Goal: Information Seeking & Learning: Find specific fact

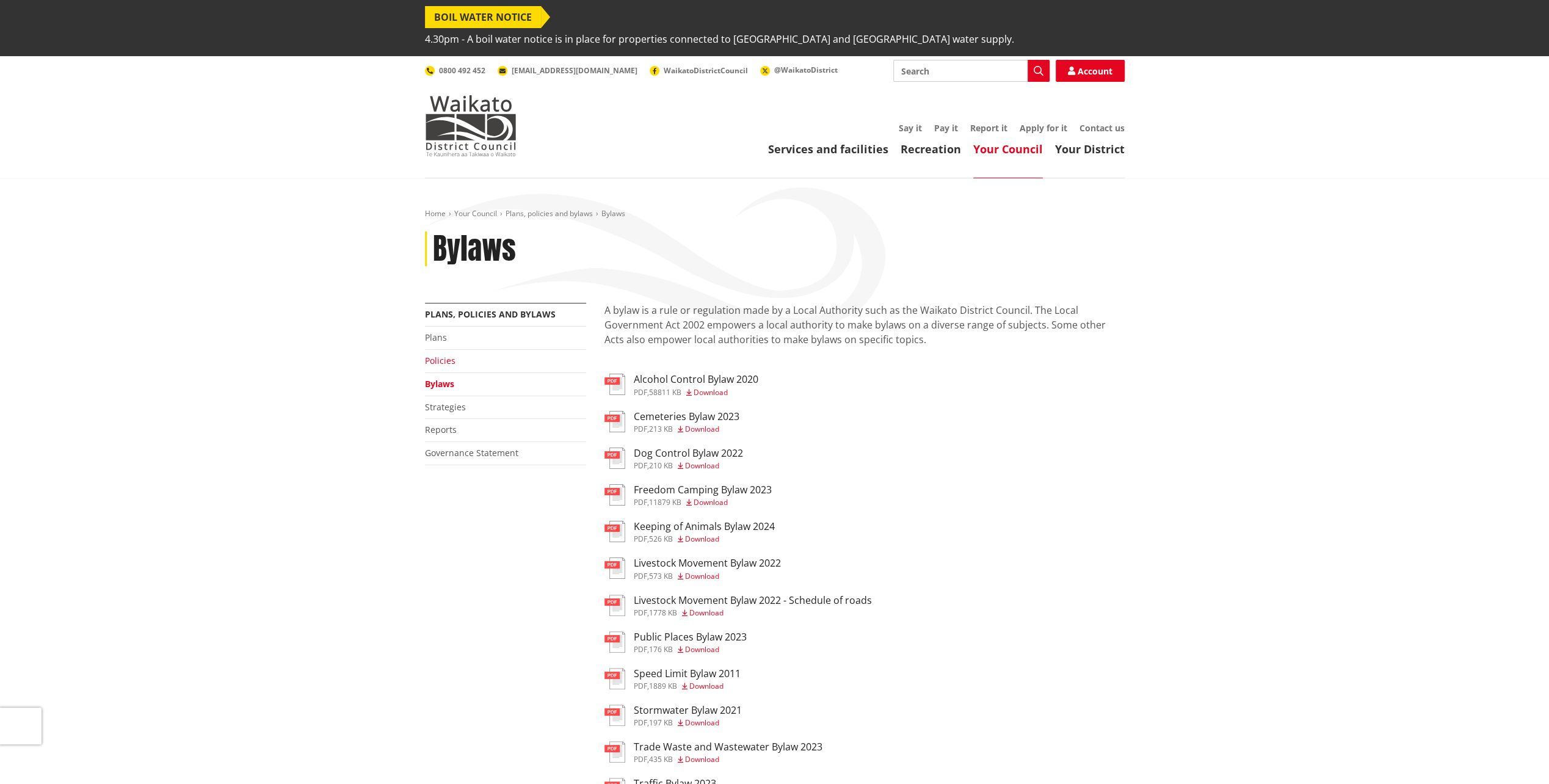
click at [443, 355] on link "Policies" at bounding box center [440, 361] width 30 height 12
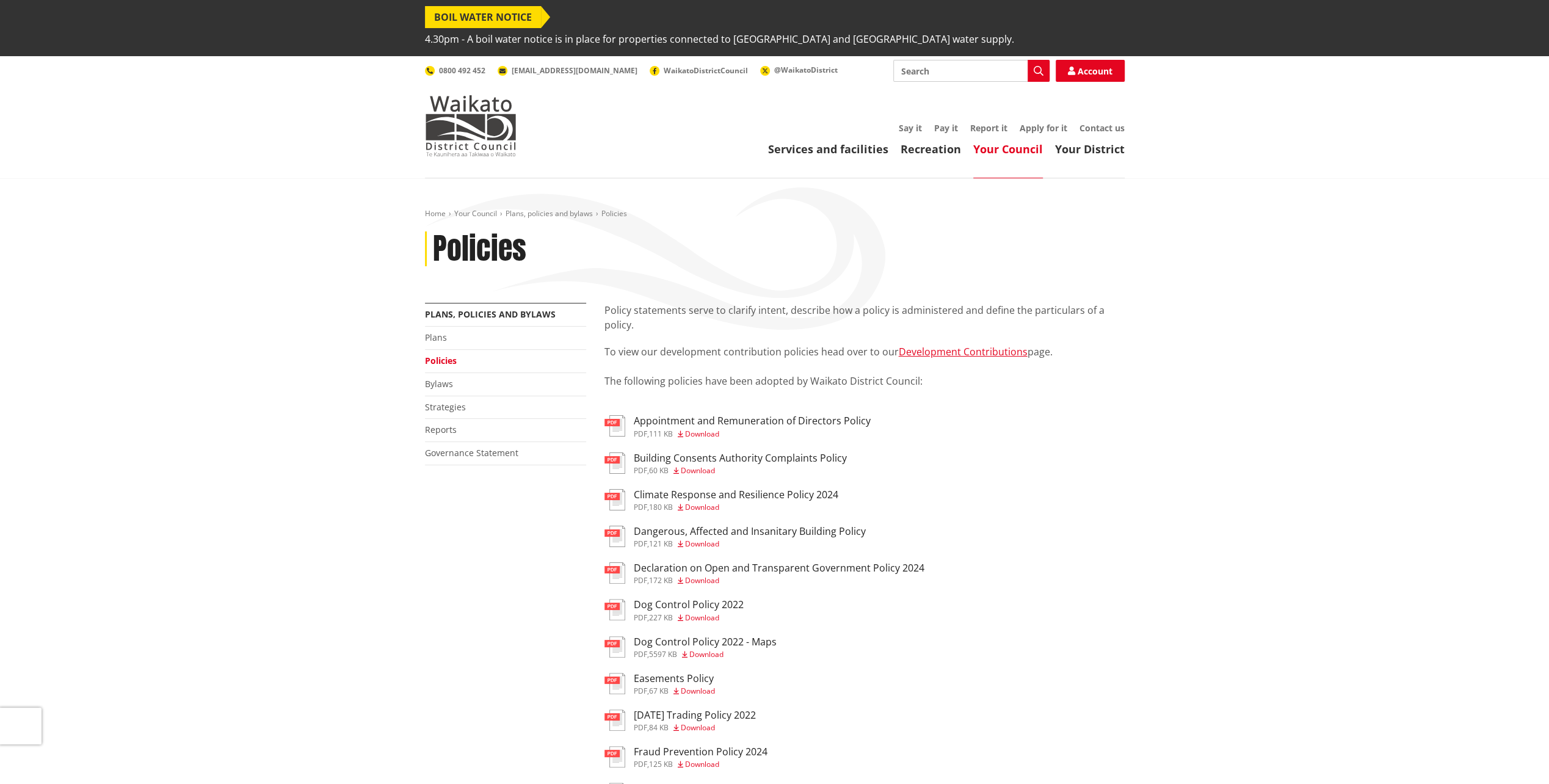
click at [964, 60] on input "Search" at bounding box center [971, 71] width 157 height 22
type input "small houses"
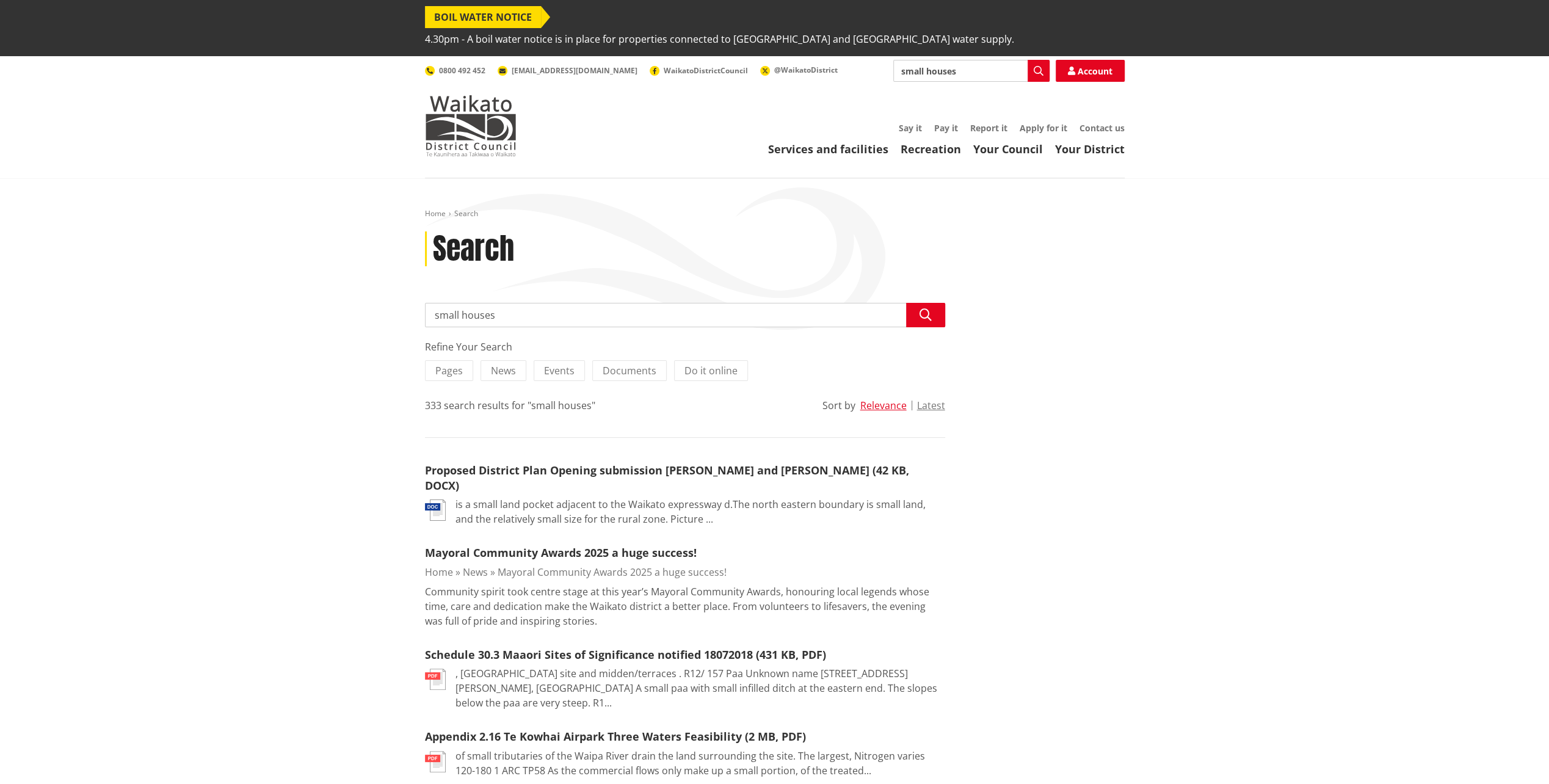
click at [519, 303] on input "small houses" at bounding box center [685, 315] width 520 height 24
type input "small house regulations"
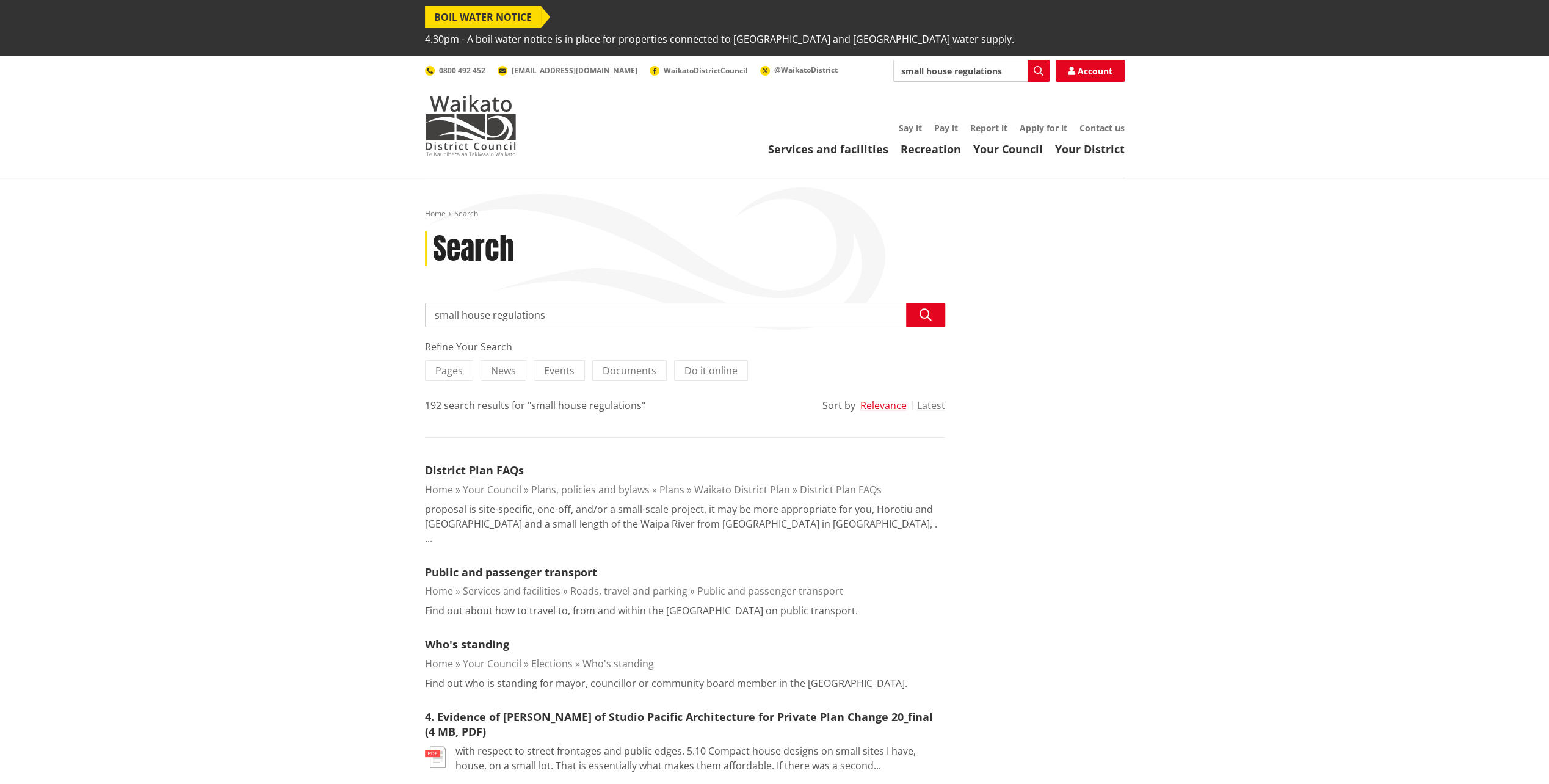
drag, startPoint x: 561, startPoint y: 292, endPoint x: 393, endPoint y: 296, distance: 168.0
type input "s"
type input "tiny house regulations"
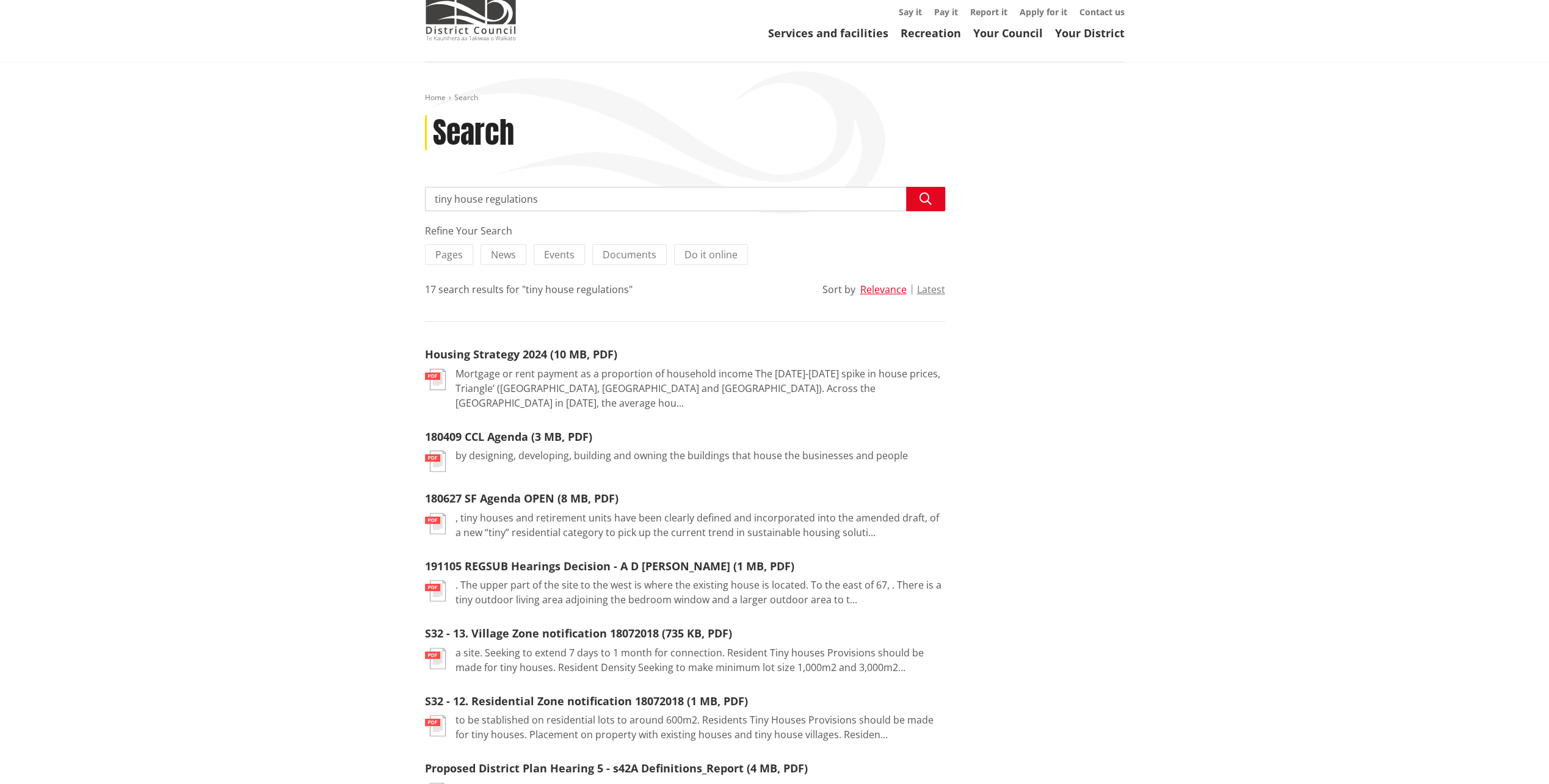
scroll to position [122, 0]
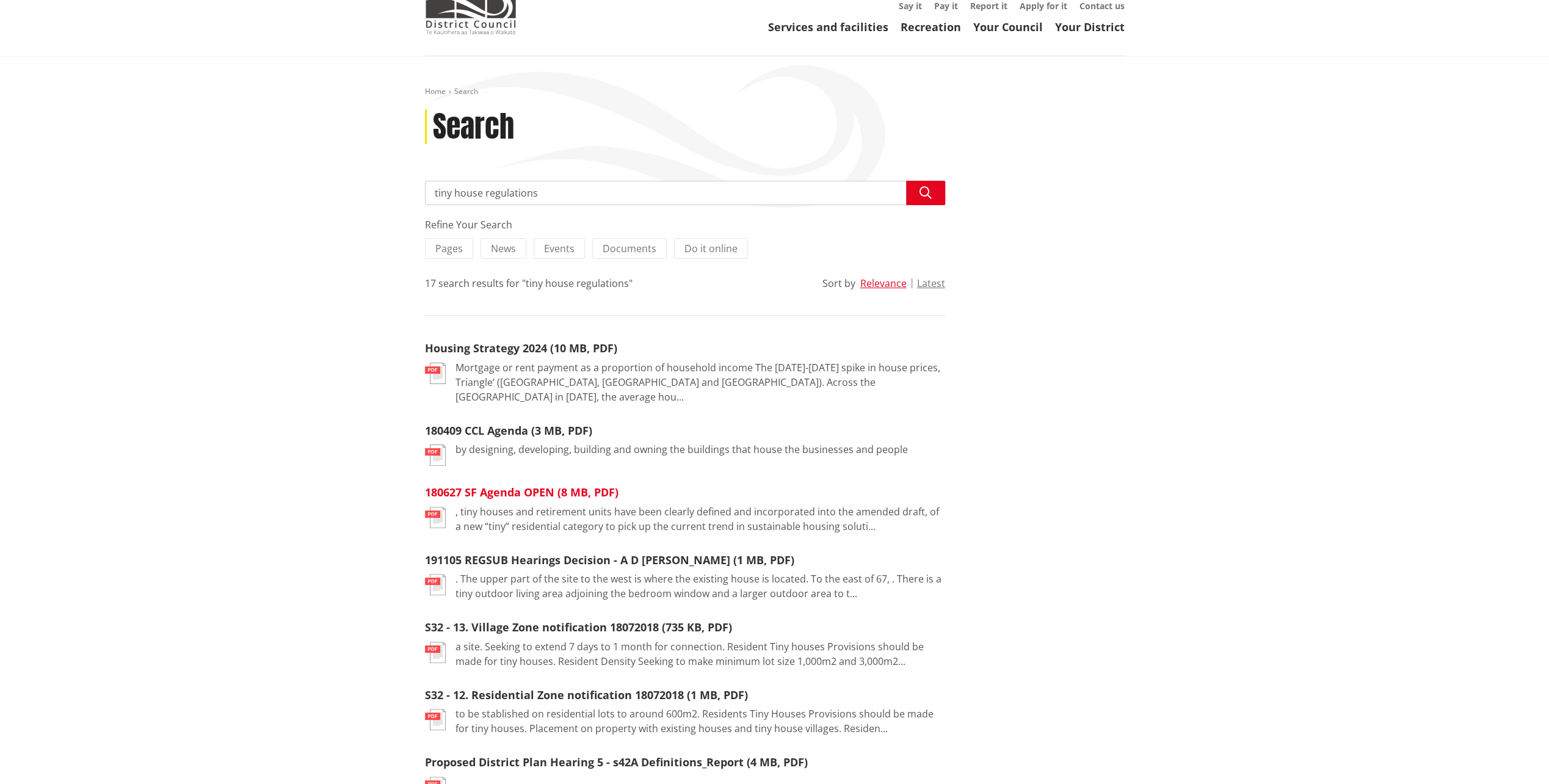
click at [520, 484] on link "180627 SF Agenda OPEN (8 MB, PDF)" at bounding box center [522, 492] width 193 height 15
